Goal: Task Accomplishment & Management: Use online tool/utility

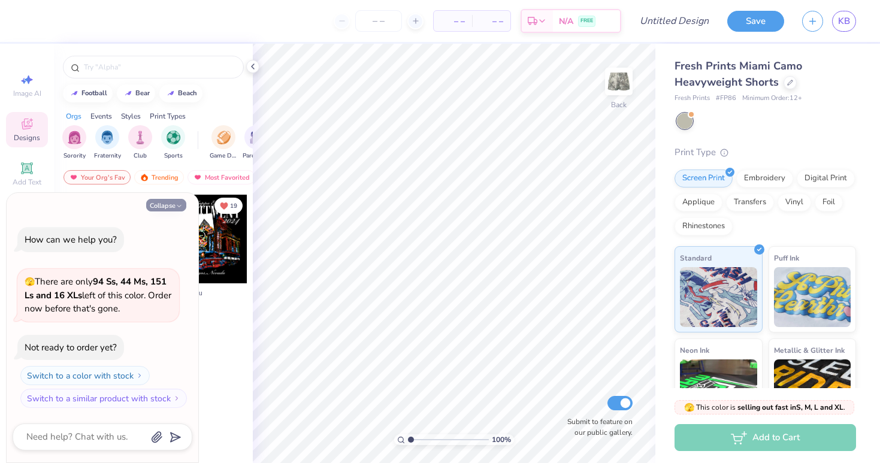
click at [178, 207] on icon "button" at bounding box center [178, 205] width 7 height 7
type textarea "x"
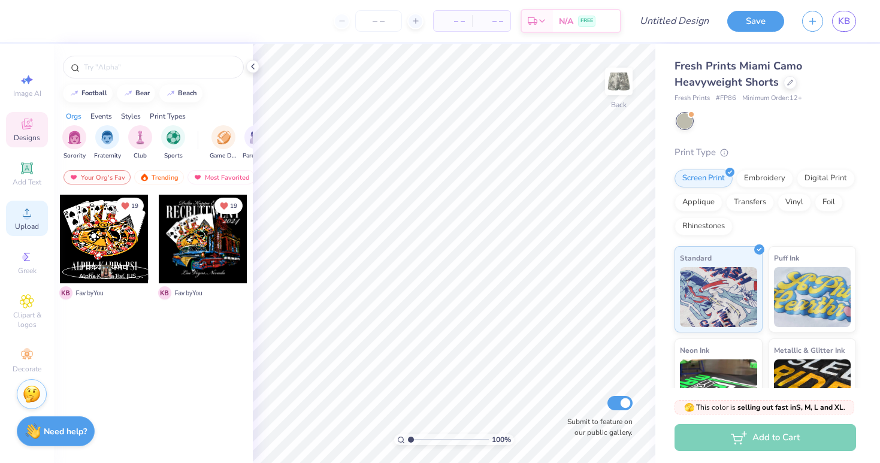
click at [29, 210] on icon at bounding box center [27, 212] width 14 height 14
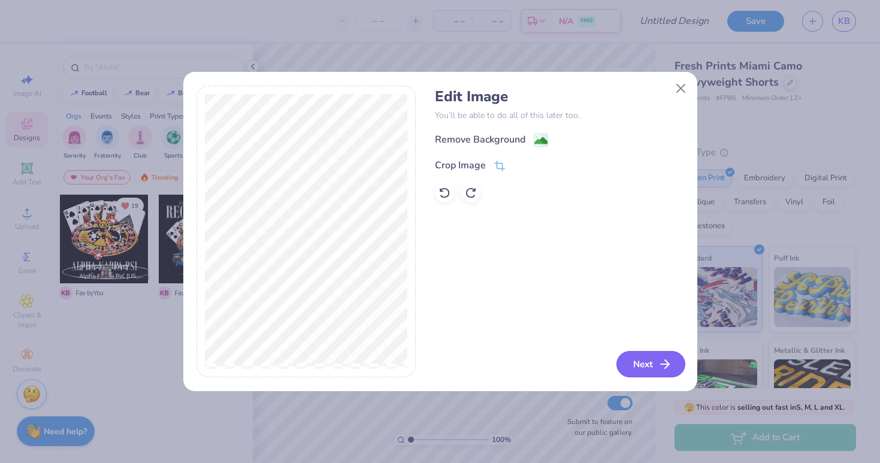
click at [664, 362] on icon "button" at bounding box center [665, 364] width 14 height 14
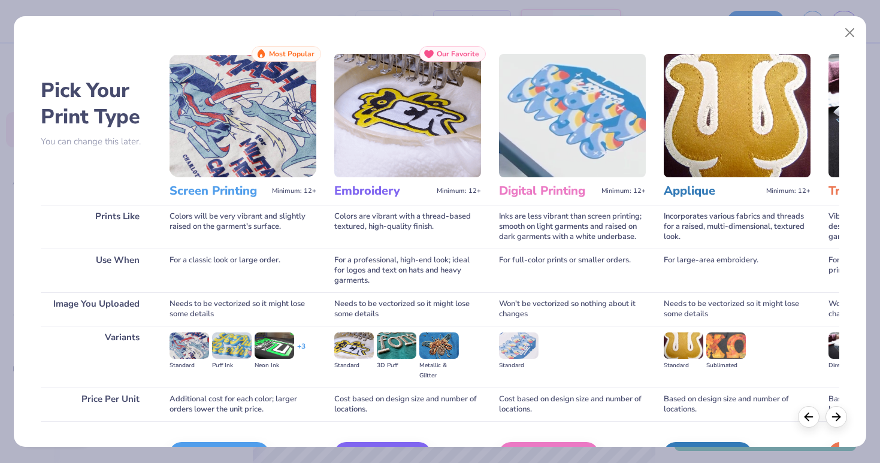
scroll to position [74, 0]
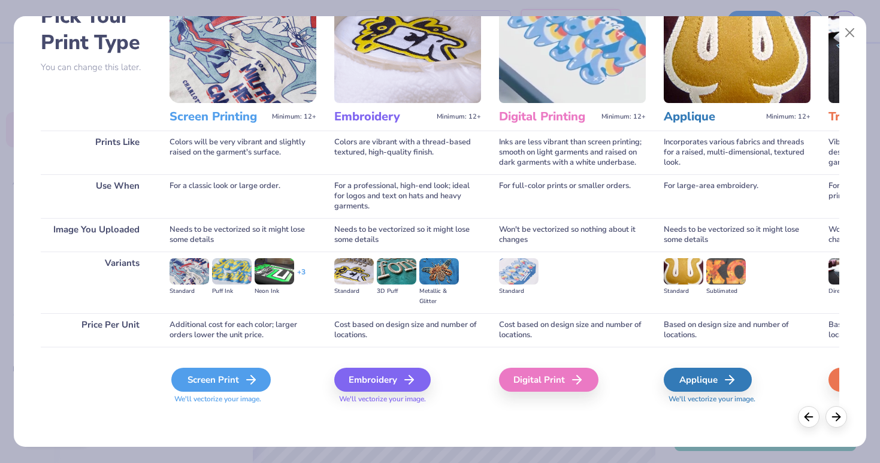
click at [216, 377] on div "Screen Print" at bounding box center [220, 380] width 99 height 24
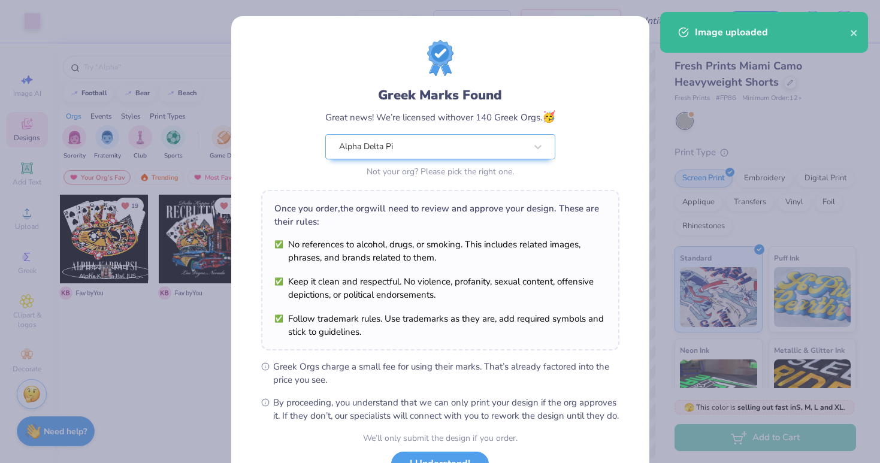
click at [590, 355] on body "Art colors – – Per Item – – Total Est. Delivery N/A FREE Design Title Save KB I…" at bounding box center [440, 231] width 880 height 463
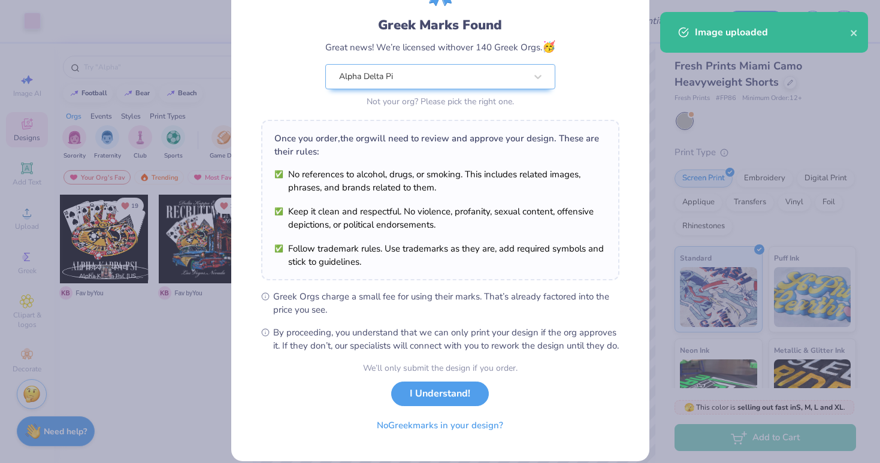
scroll to position [82, 0]
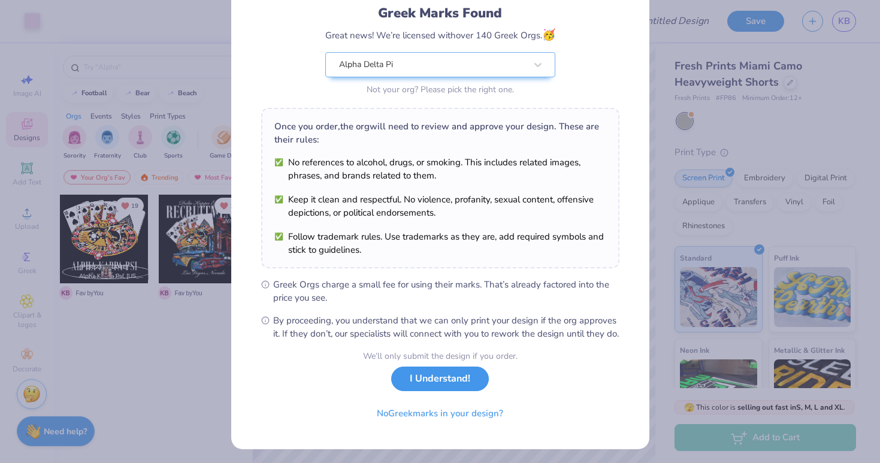
click at [434, 391] on button "I Understand!" at bounding box center [440, 379] width 98 height 25
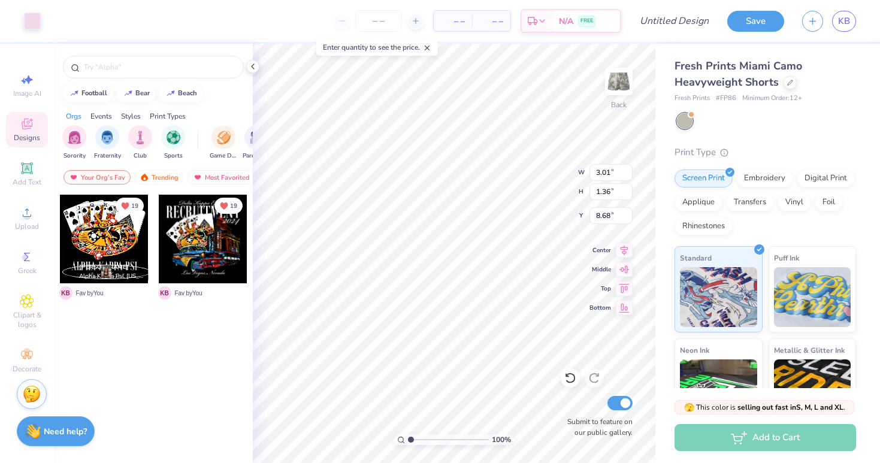
scroll to position [0, 0]
type input "9.16"
type input "2.45"
type input "1.11"
type input "9.72"
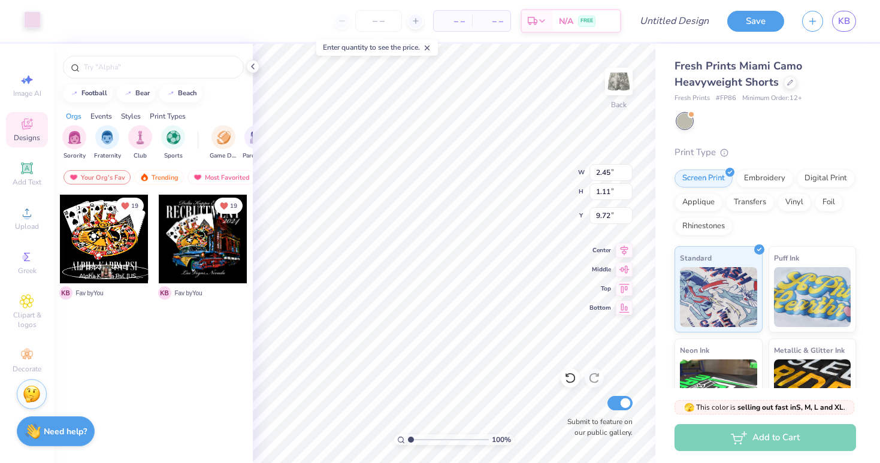
click at [32, 19] on div at bounding box center [32, 19] width 17 height 17
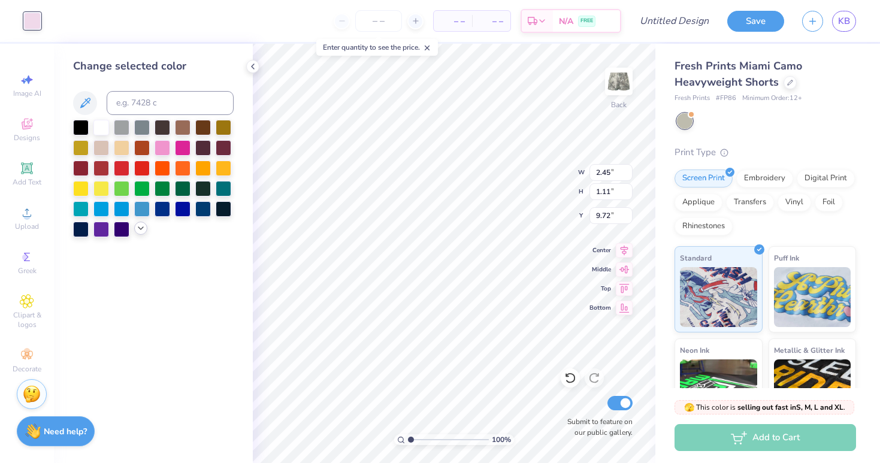
click at [143, 225] on icon at bounding box center [141, 228] width 10 height 10
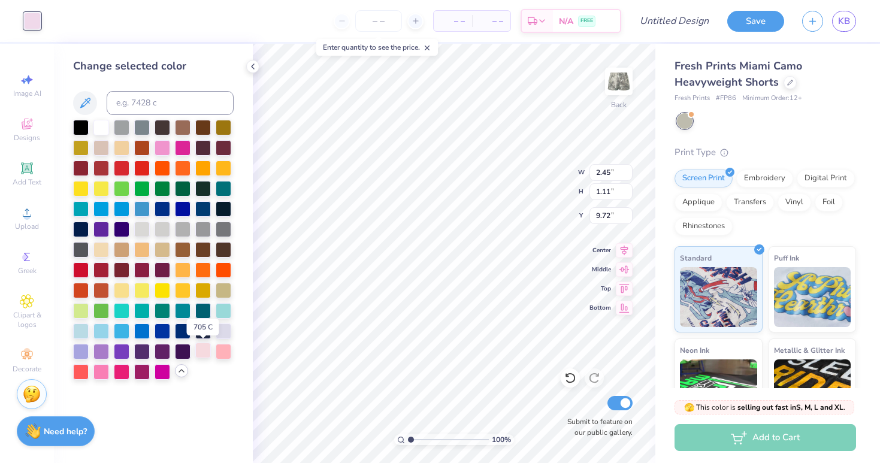
click at [205, 353] on div at bounding box center [203, 351] width 16 height 16
click at [206, 353] on div at bounding box center [203, 351] width 16 height 16
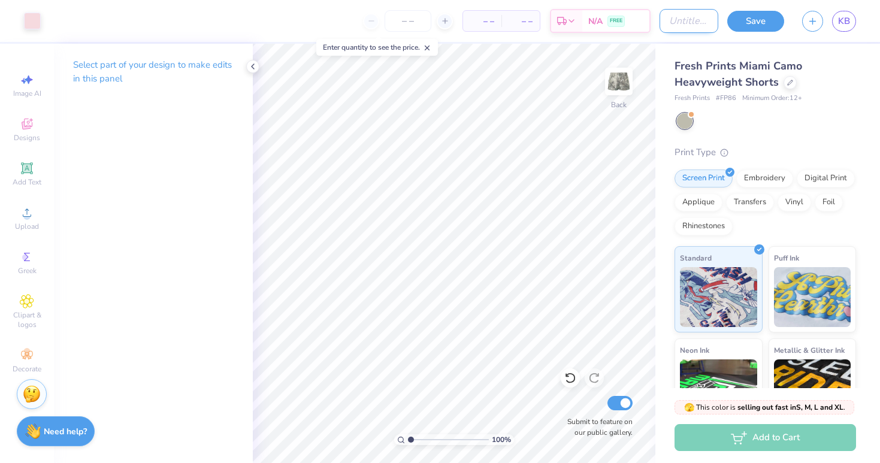
click at [658, 23] on div "Art colors – – Per Item – – Total Est. Delivery N/A FREE Design Title Save KB" at bounding box center [440, 21] width 880 height 42
type input "Mallard 25 Shorts"
click at [745, 22] on button "Save" at bounding box center [755, 19] width 57 height 21
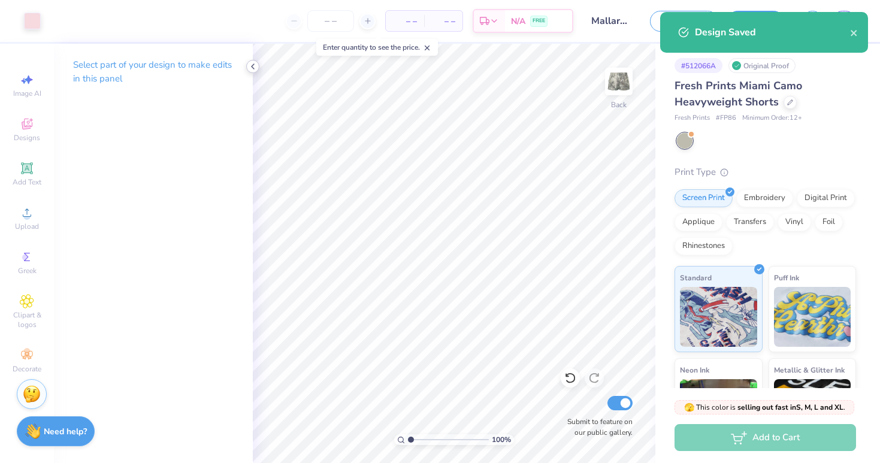
click at [250, 70] on icon at bounding box center [253, 67] width 10 height 10
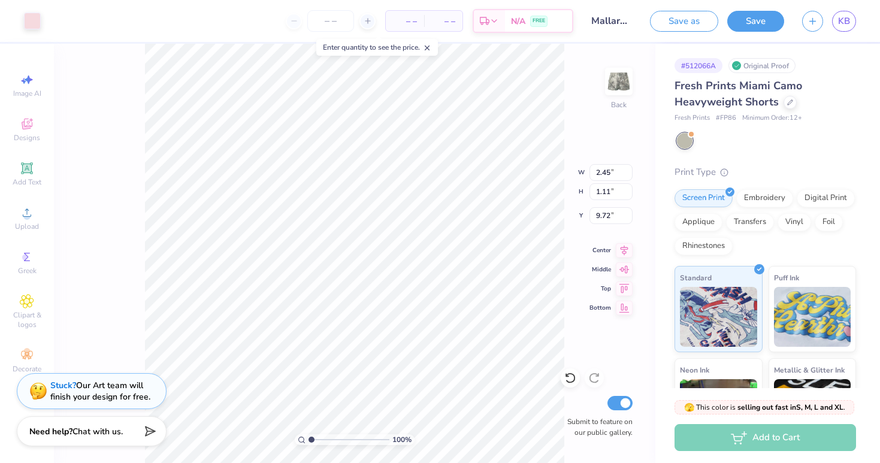
type input "9.61"
click at [102, 187] on div "100 % Back W 2.45 2.45 " H 1.11 1.11 " Y 9.61 9.61 " Center Middle Top Bottom S…" at bounding box center [354, 253] width 601 height 419
click at [743, 25] on button "Save" at bounding box center [755, 19] width 57 height 21
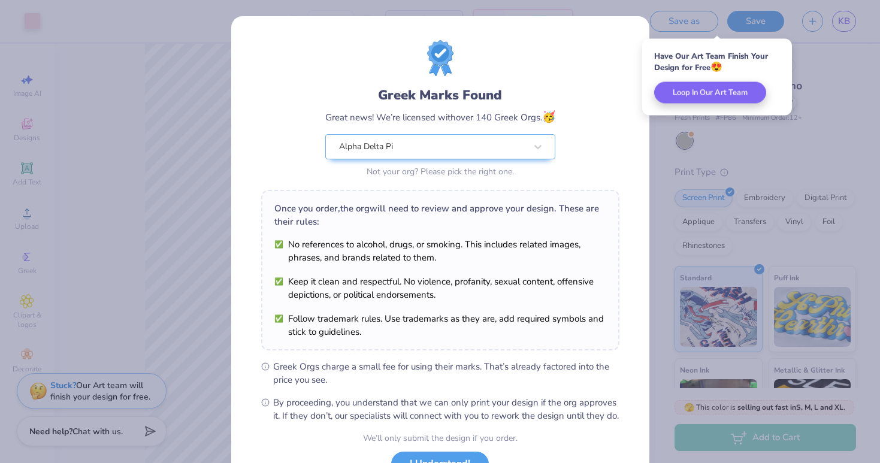
scroll to position [98, 0]
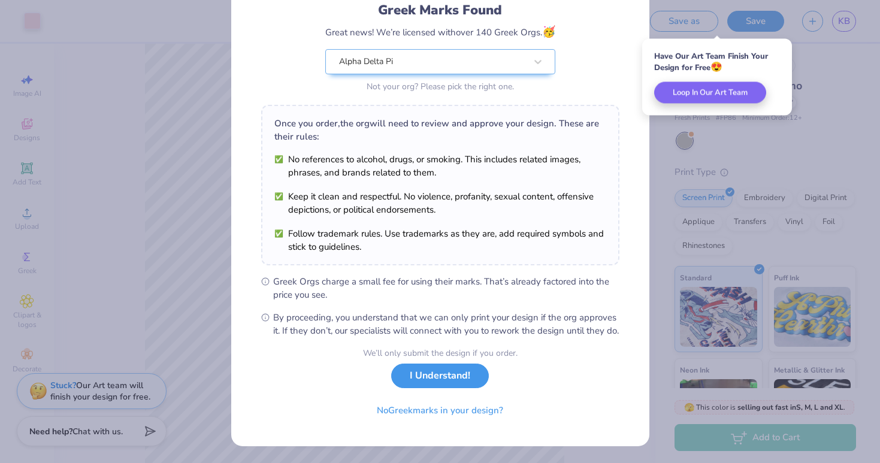
click at [440, 386] on button "I Understand!" at bounding box center [440, 376] width 98 height 25
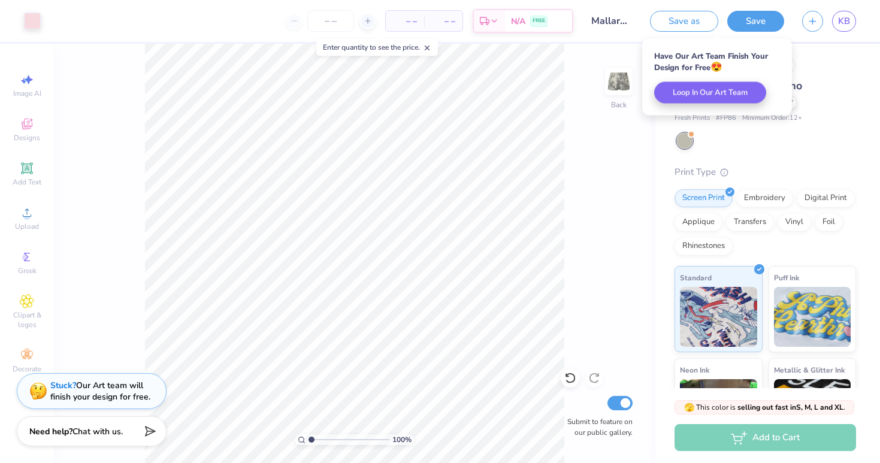
scroll to position [0, 0]
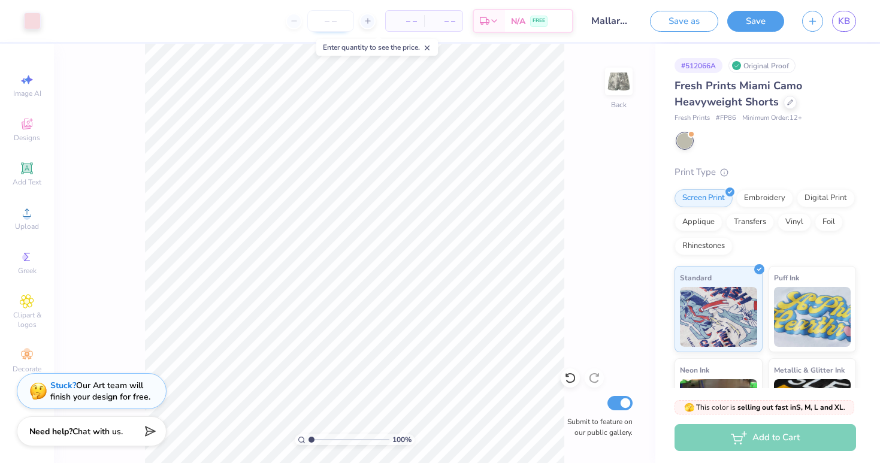
click at [334, 20] on input "number" at bounding box center [330, 21] width 47 height 22
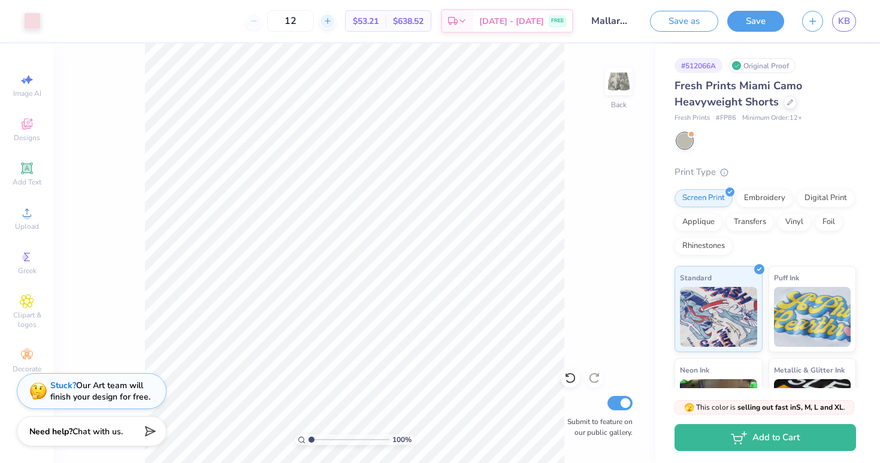
click at [332, 20] on icon at bounding box center [327, 21] width 8 height 8
click at [311, 22] on input "13" at bounding box center [290, 21] width 47 height 22
click at [305, 22] on input "24" at bounding box center [284, 21] width 47 height 22
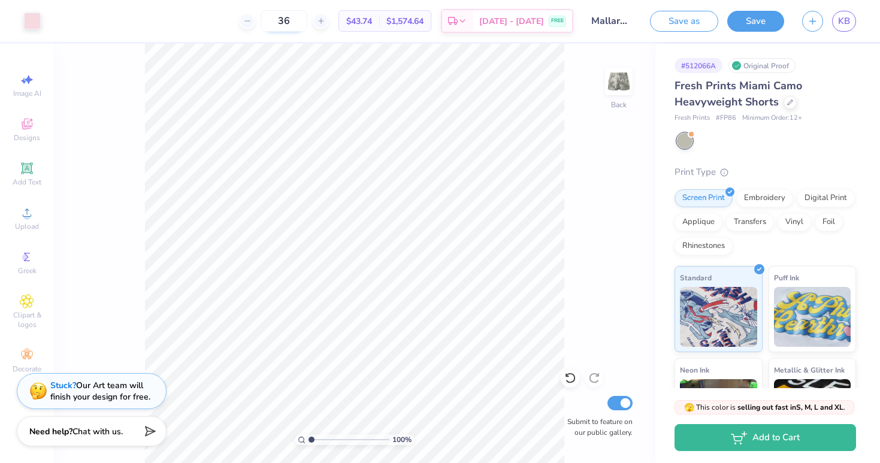
click at [304, 20] on input "36" at bounding box center [284, 21] width 47 height 22
click at [299, 21] on input "48" at bounding box center [284, 21] width 47 height 22
type input "12"
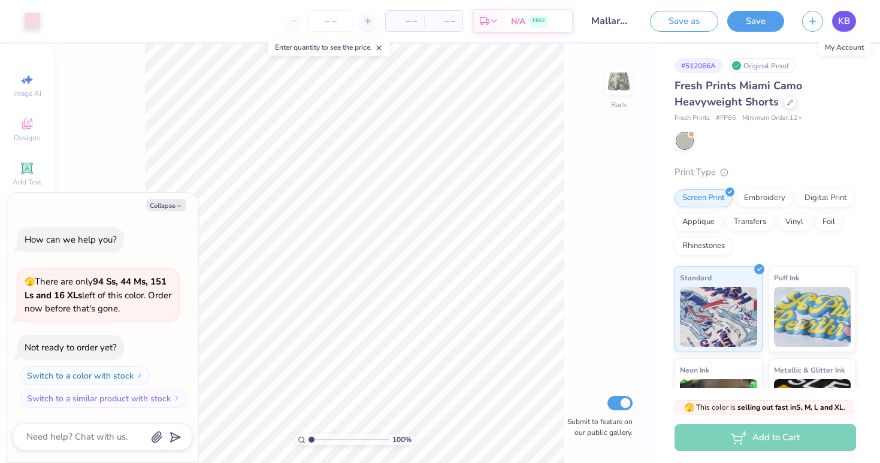
click at [849, 22] on span "KB" at bounding box center [844, 21] width 12 height 14
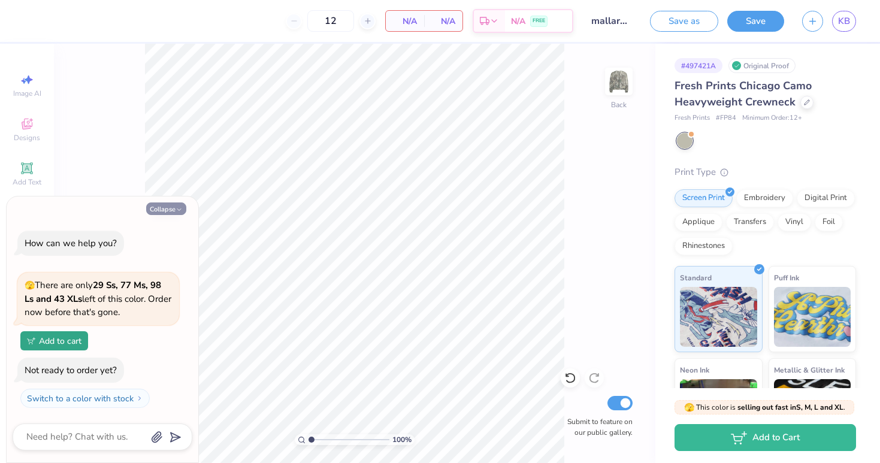
click at [178, 208] on icon "button" at bounding box center [178, 209] width 7 height 7
type textarea "x"
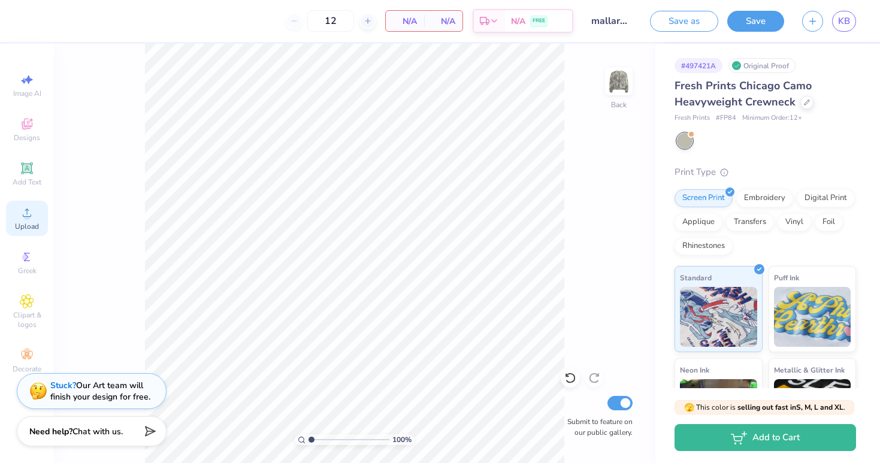
click at [28, 217] on circle at bounding box center [26, 216] width 7 height 7
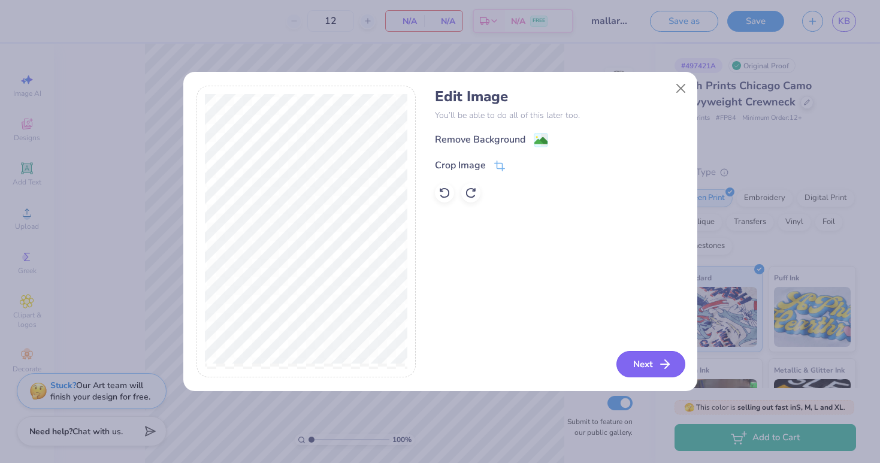
click at [649, 361] on button "Next" at bounding box center [650, 364] width 69 height 26
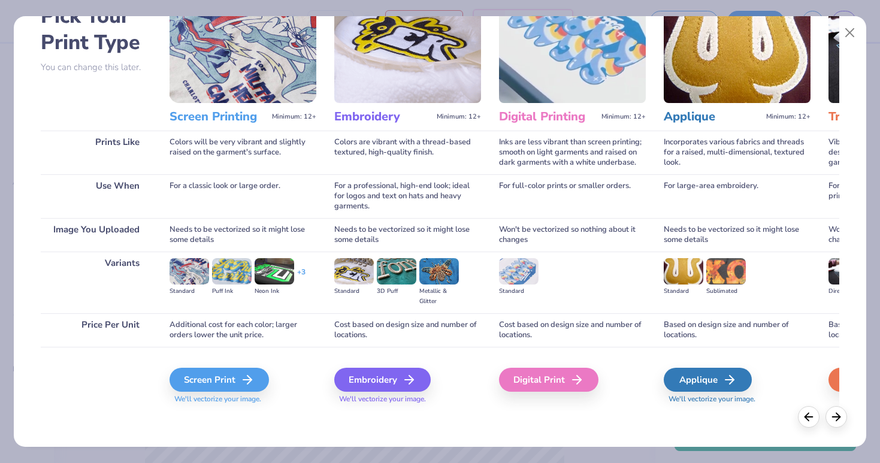
scroll to position [74, 0]
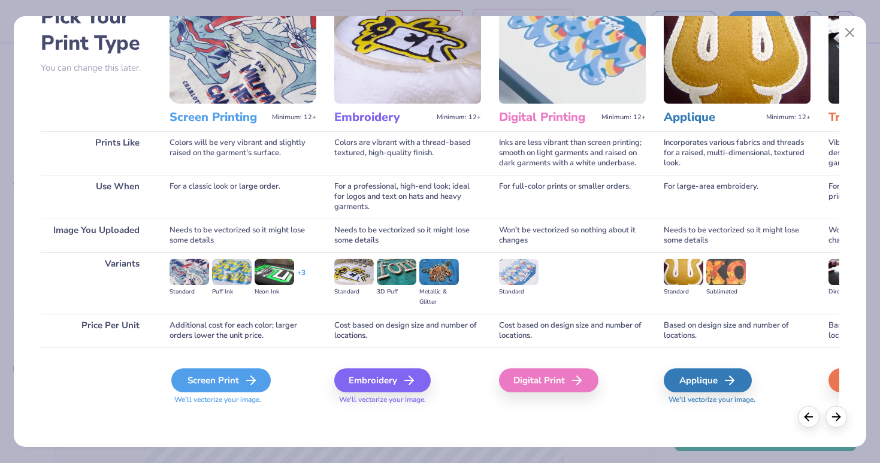
click at [225, 382] on div "Screen Print" at bounding box center [220, 380] width 99 height 24
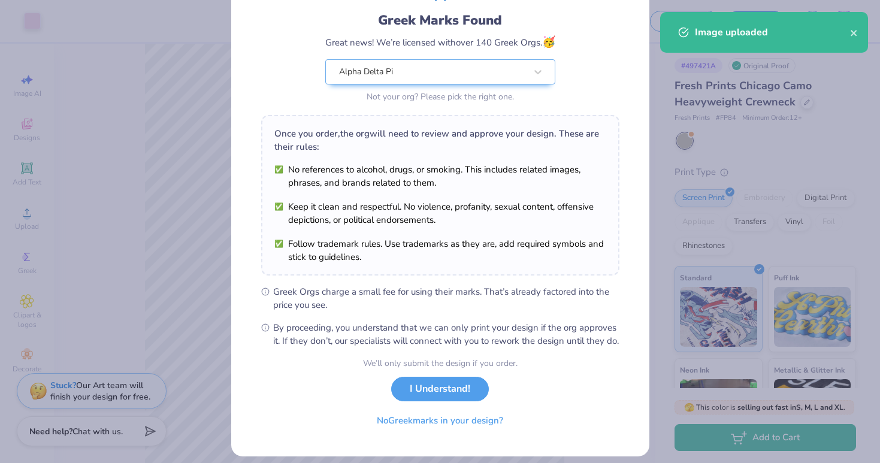
scroll to position [86, 0]
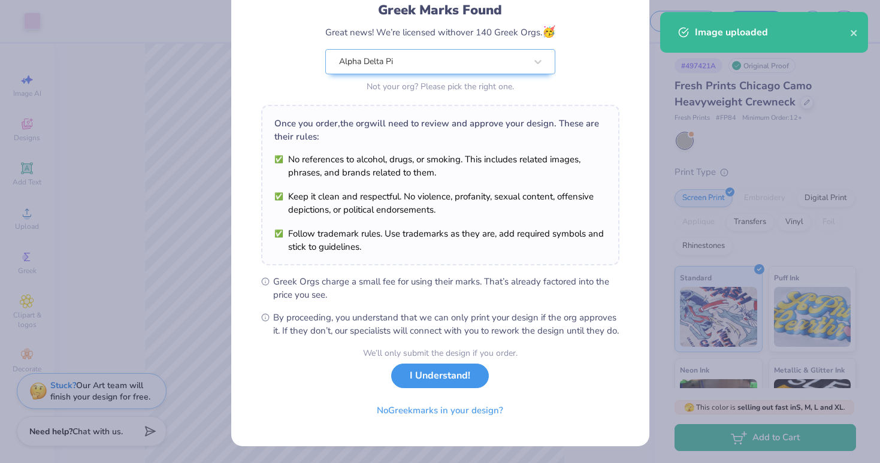
click at [455, 388] on button "I Understand!" at bounding box center [440, 376] width 98 height 25
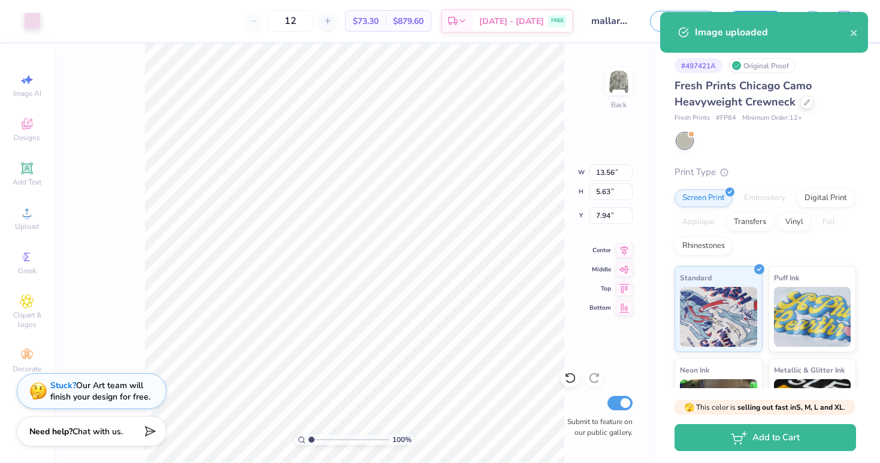
scroll to position [0, 0]
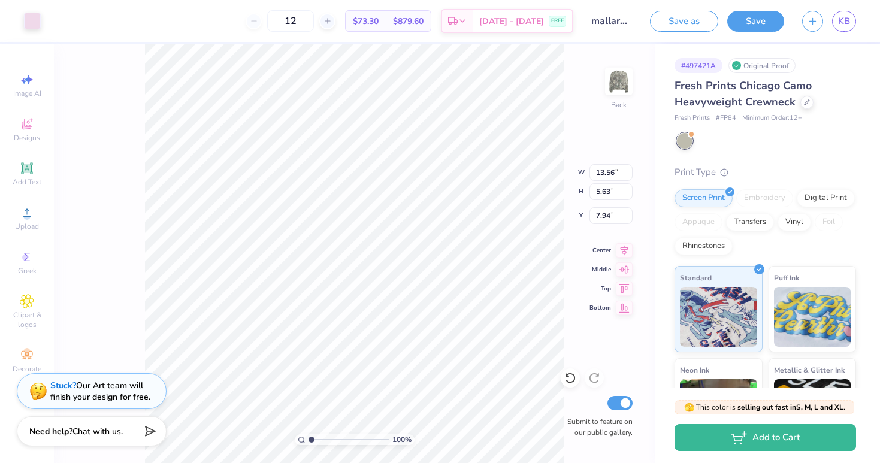
type input "3.76"
type input "13.76"
type input "5.71"
type input "3.54"
click at [32, 21] on div at bounding box center [32, 19] width 17 height 17
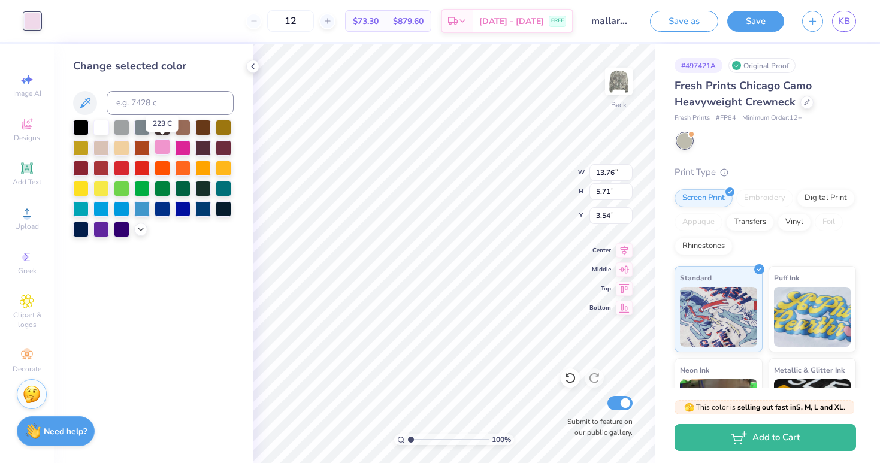
click at [162, 146] on div at bounding box center [163, 147] width 16 height 16
click at [138, 229] on icon at bounding box center [141, 228] width 10 height 10
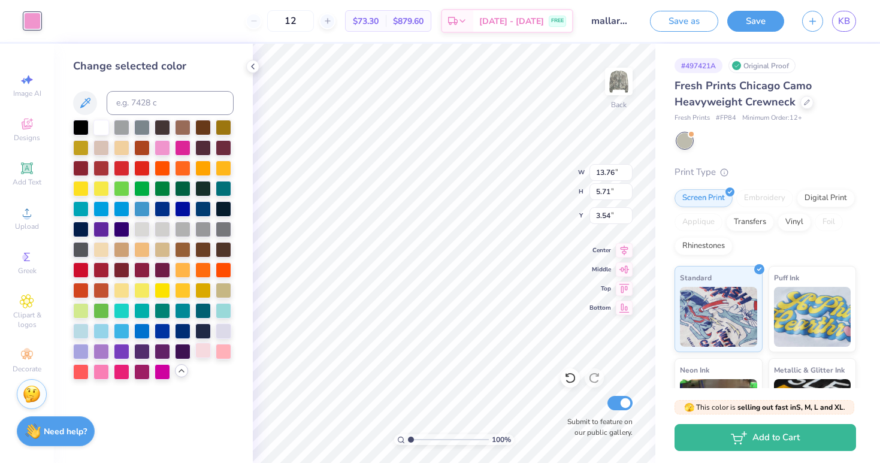
click at [202, 353] on div at bounding box center [203, 351] width 16 height 16
click at [88, 103] on icon at bounding box center [85, 103] width 14 height 14
click at [255, 69] on icon at bounding box center [253, 67] width 10 height 10
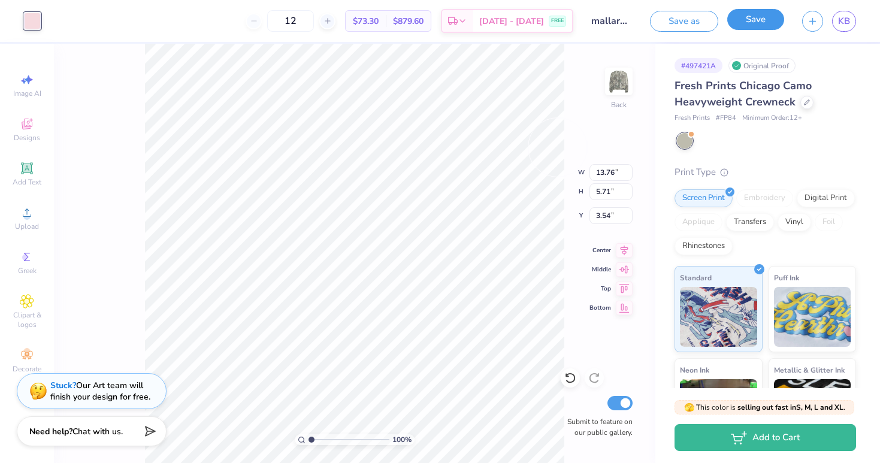
click at [749, 19] on button "Save" at bounding box center [755, 19] width 57 height 21
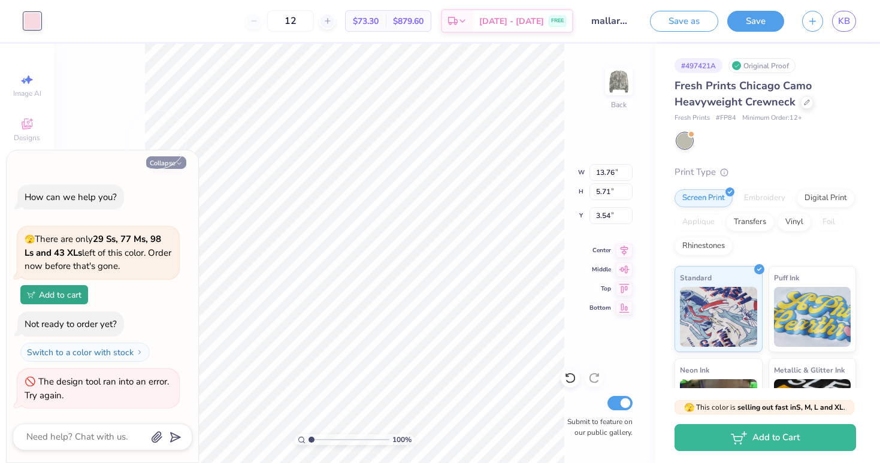
click at [170, 164] on button "Collapse" at bounding box center [166, 162] width 40 height 13
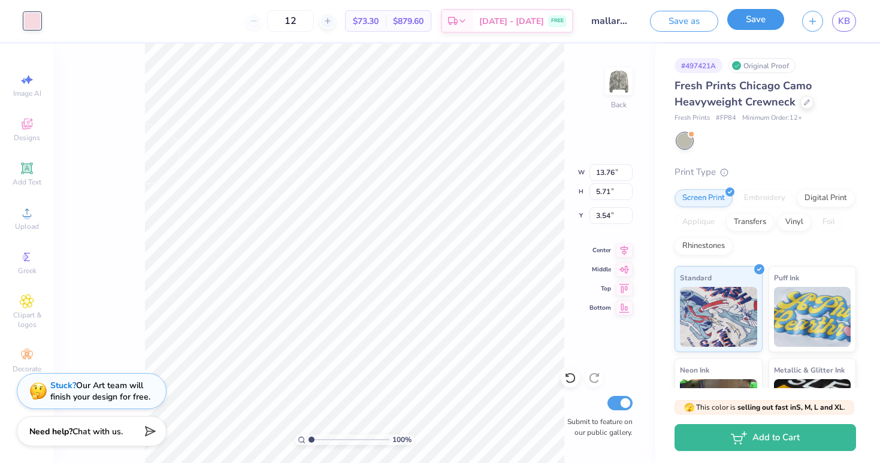
click at [761, 28] on button "Save" at bounding box center [755, 19] width 57 height 21
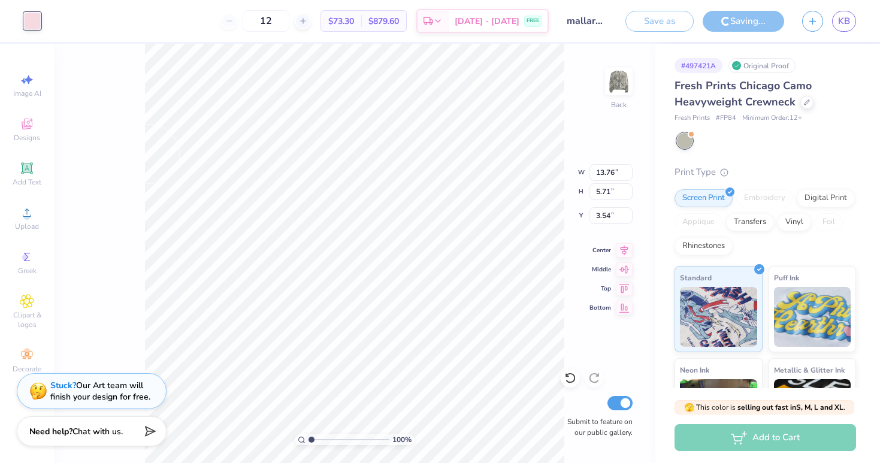
type textarea "x"
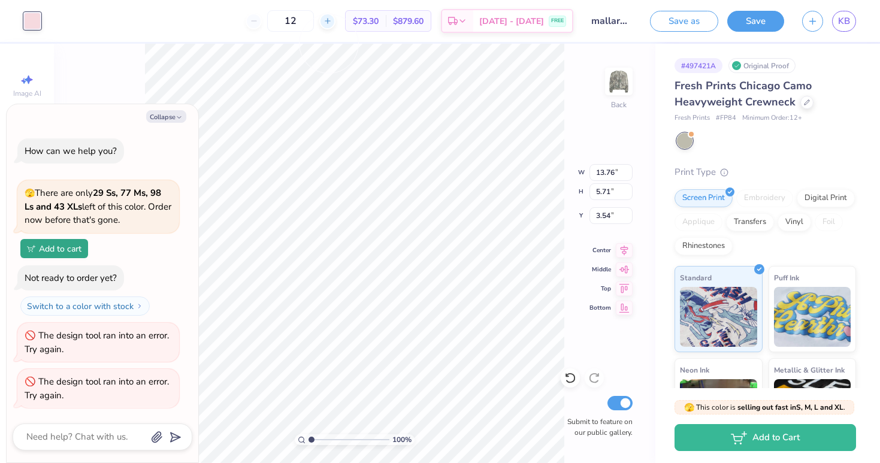
click at [329, 21] on line at bounding box center [327, 21] width 5 height 0
click at [310, 20] on input "13" at bounding box center [290, 21] width 47 height 22
click at [302, 18] on input "24" at bounding box center [284, 21] width 47 height 22
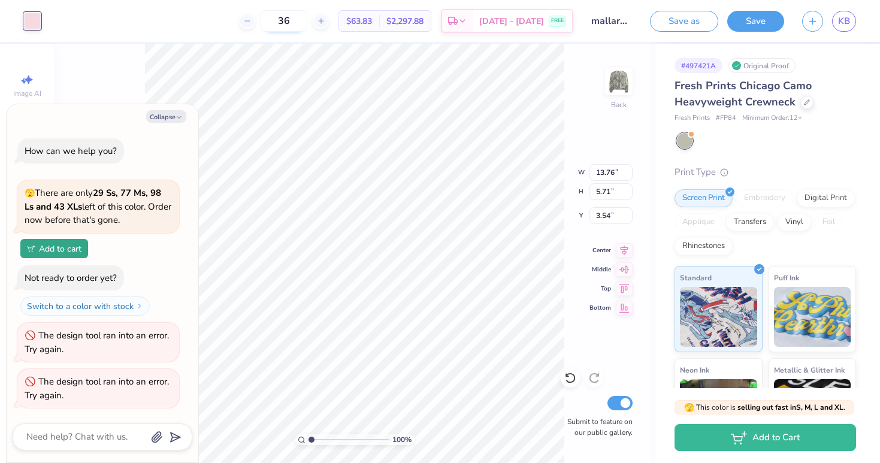
click at [304, 23] on input "36" at bounding box center [284, 21] width 47 height 22
click at [305, 25] on input "48" at bounding box center [284, 21] width 47 height 22
click at [305, 25] on input "70" at bounding box center [284, 21] width 47 height 22
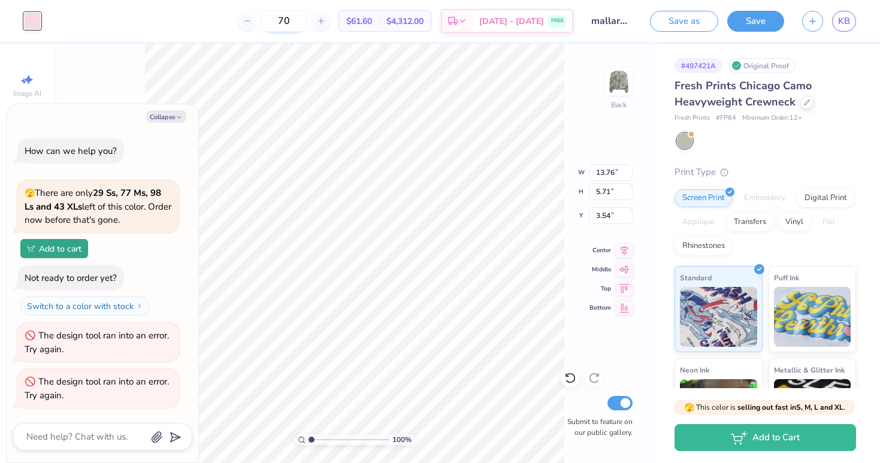
click at [305, 25] on input "70" at bounding box center [284, 21] width 47 height 22
type input "100"
click at [168, 123] on div "Collapse How can we help you? 🫣 There are only 29 Ss, 77 Ms, 98 Ls and 43 XLs l…" at bounding box center [103, 283] width 192 height 359
click at [162, 119] on button "Collapse" at bounding box center [166, 116] width 40 height 13
type textarea "x"
